Goal: Information Seeking & Learning: Learn about a topic

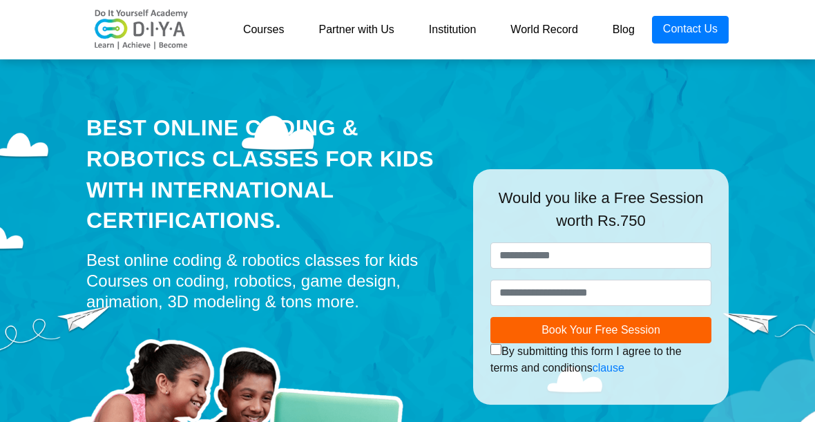
click at [249, 35] on link "Courses" at bounding box center [264, 30] width 76 height 28
click at [246, 32] on link "Courses" at bounding box center [264, 30] width 76 height 28
click at [260, 35] on link "Courses" at bounding box center [264, 30] width 76 height 28
click at [266, 31] on link "Courses" at bounding box center [264, 30] width 76 height 28
click at [260, 32] on link "Courses" at bounding box center [264, 30] width 76 height 28
